Goal: Task Accomplishment & Management: Use online tool/utility

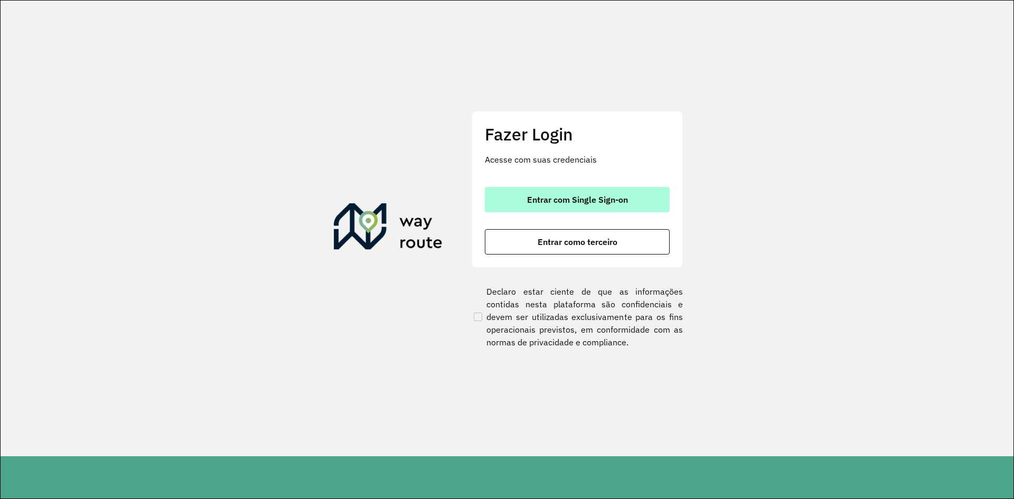
click at [592, 197] on span "Entrar com Single Sign-on" at bounding box center [577, 199] width 101 height 8
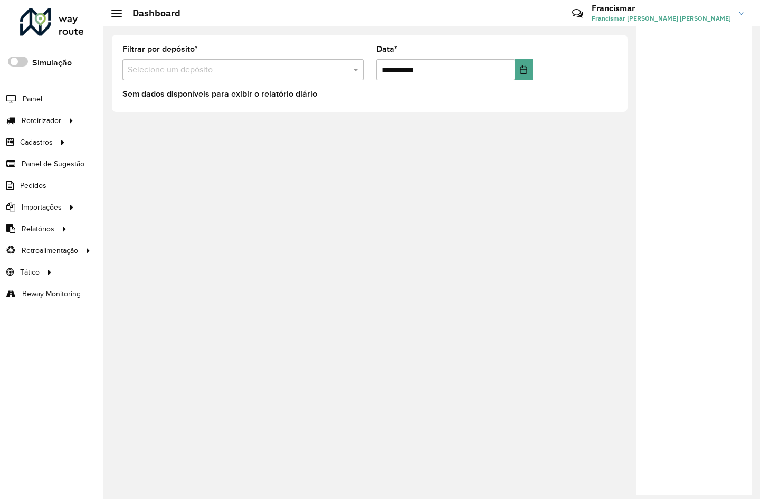
click at [392, 158] on div "**********" at bounding box center [431, 262] width 657 height 473
